Goal: Complete application form

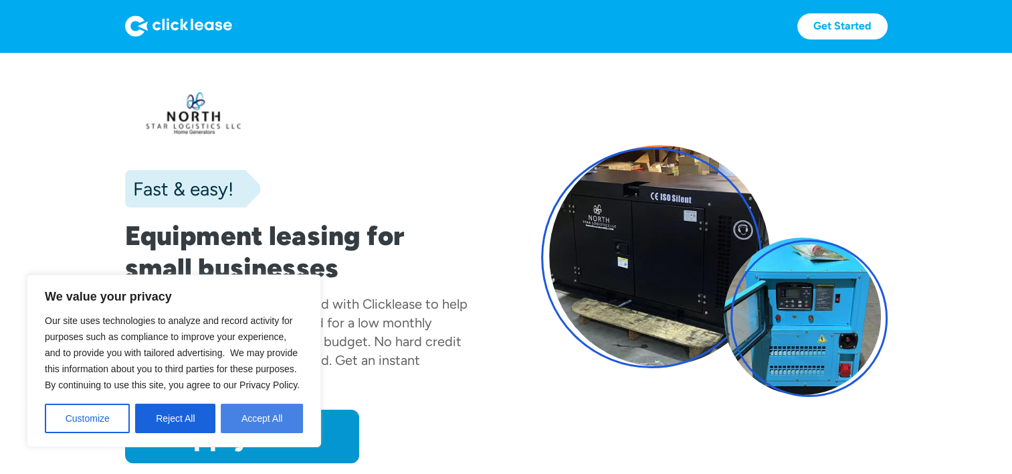
click at [254, 411] on button "Accept All" at bounding box center [262, 417] width 82 height 29
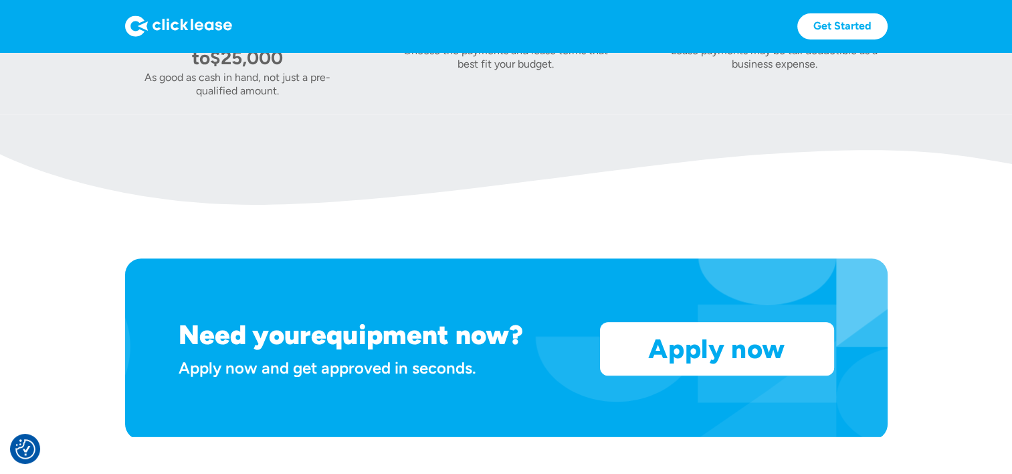
scroll to position [927, 0]
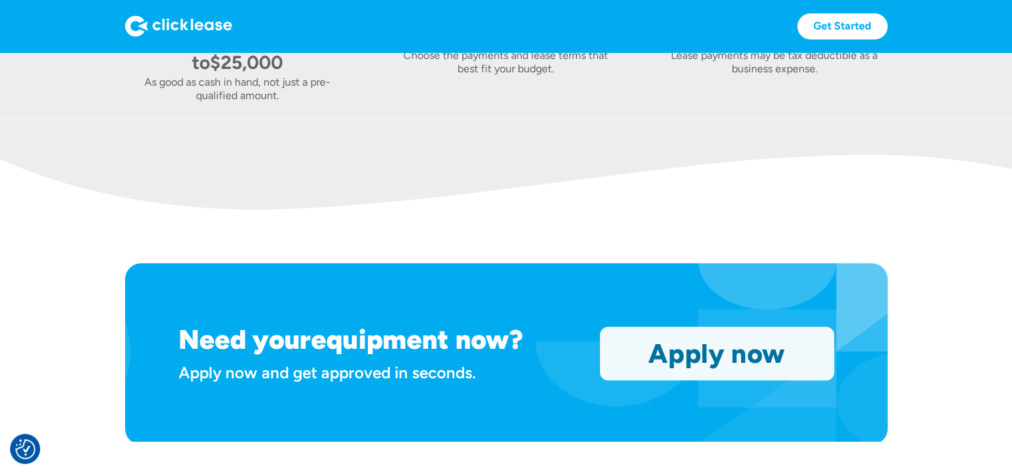
click at [758, 349] on link "Apply now" at bounding box center [717, 353] width 233 height 52
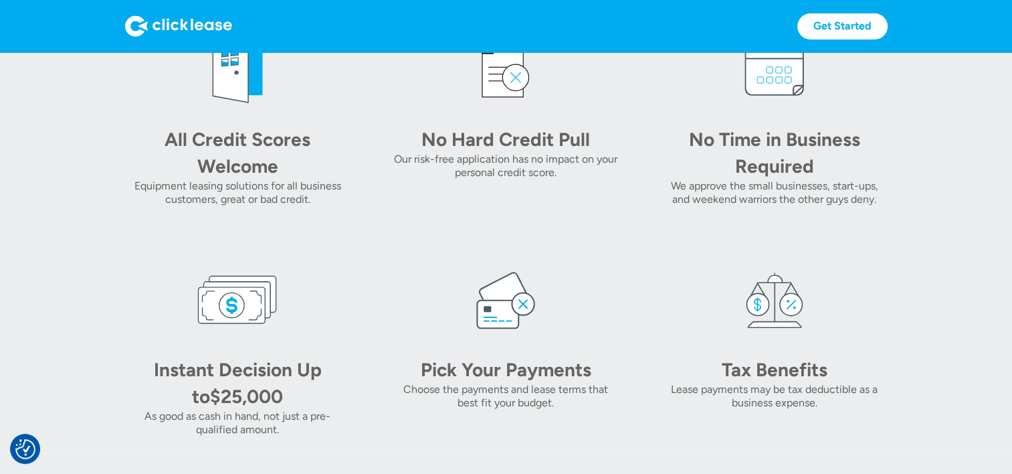
scroll to position [606, 0]
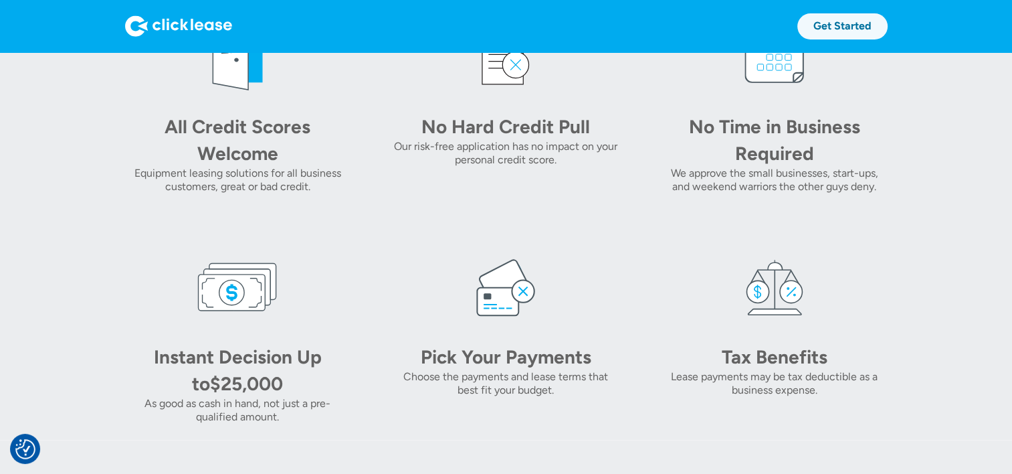
drag, startPoint x: 812, startPoint y: 9, endPoint x: 820, endPoint y: 23, distance: 16.0
click at [812, 9] on div "Get Started Get Started" at bounding box center [506, 26] width 763 height 52
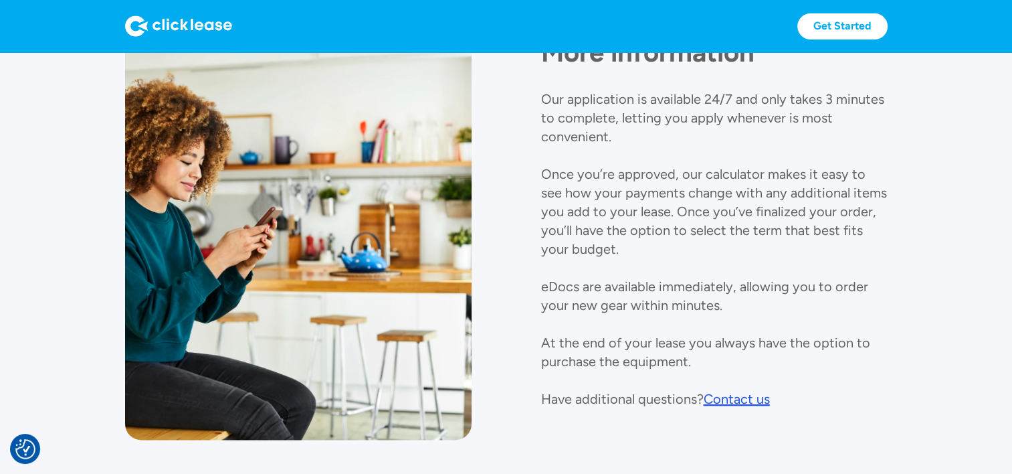
scroll to position [1469, 0]
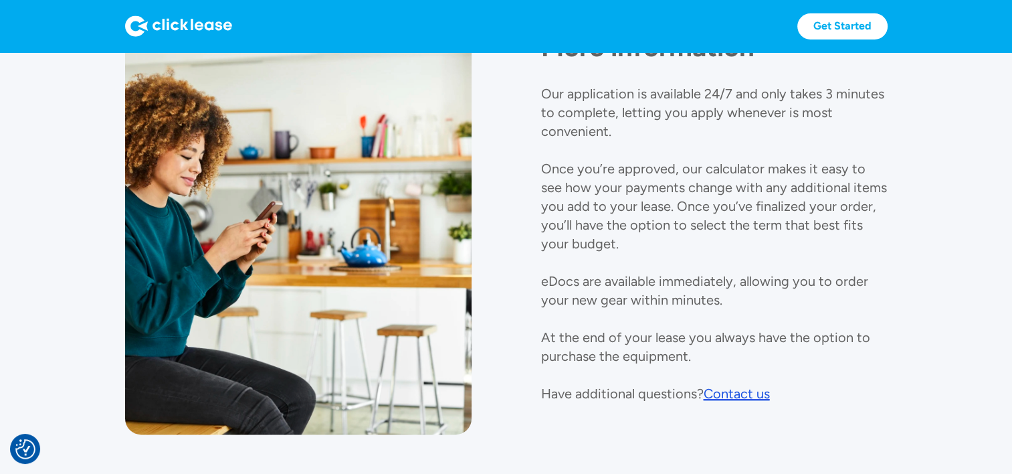
click at [731, 391] on div "Contact us" at bounding box center [737, 393] width 66 height 16
